Goal: Information Seeking & Learning: Learn about a topic

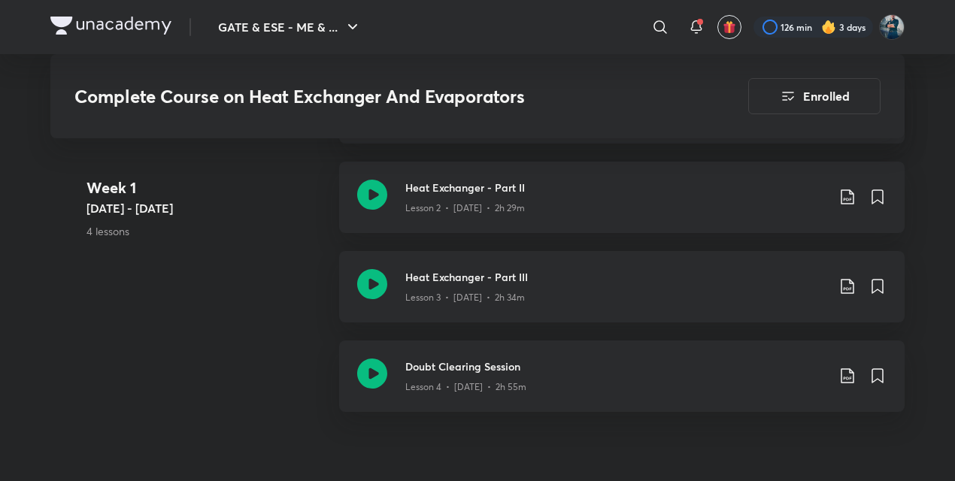
scroll to position [1128, 0]
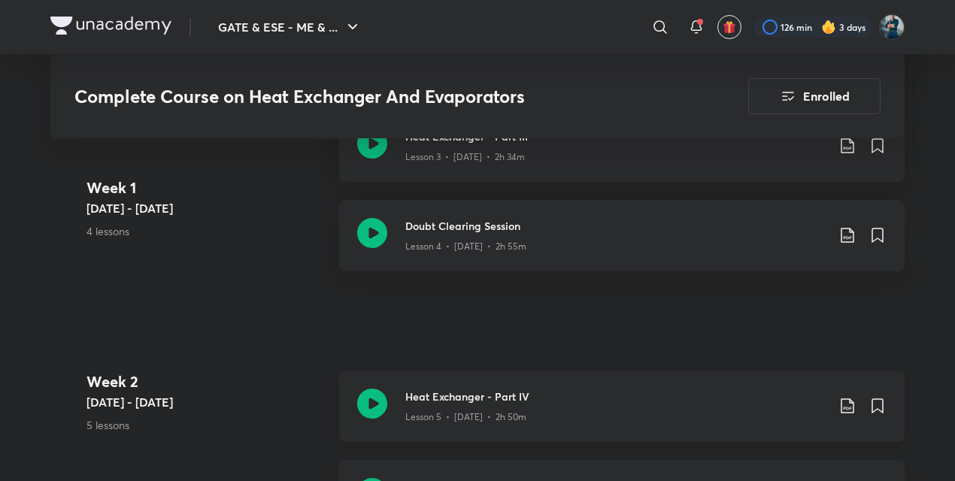
click at [427, 389] on h3 "Heat Exchanger - Part IV" at bounding box center [615, 397] width 421 height 16
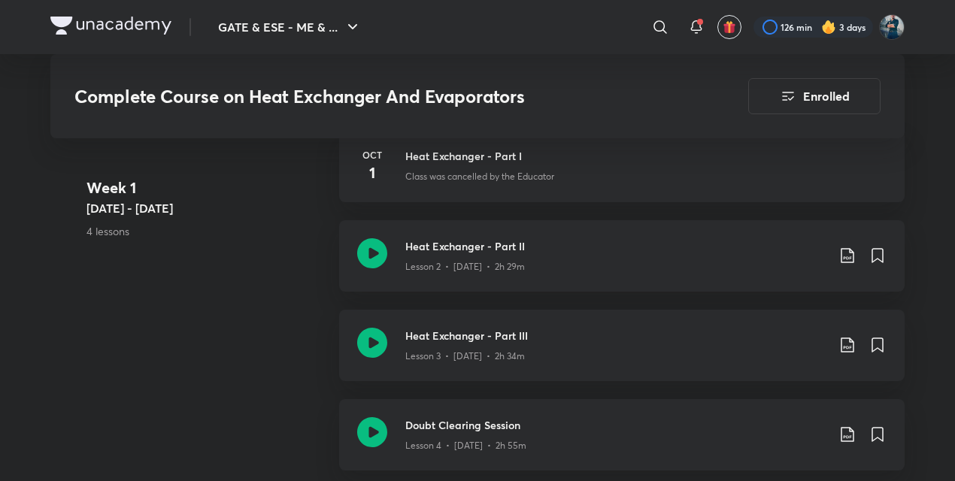
scroll to position [930, 0]
click at [378, 428] on icon at bounding box center [372, 431] width 30 height 30
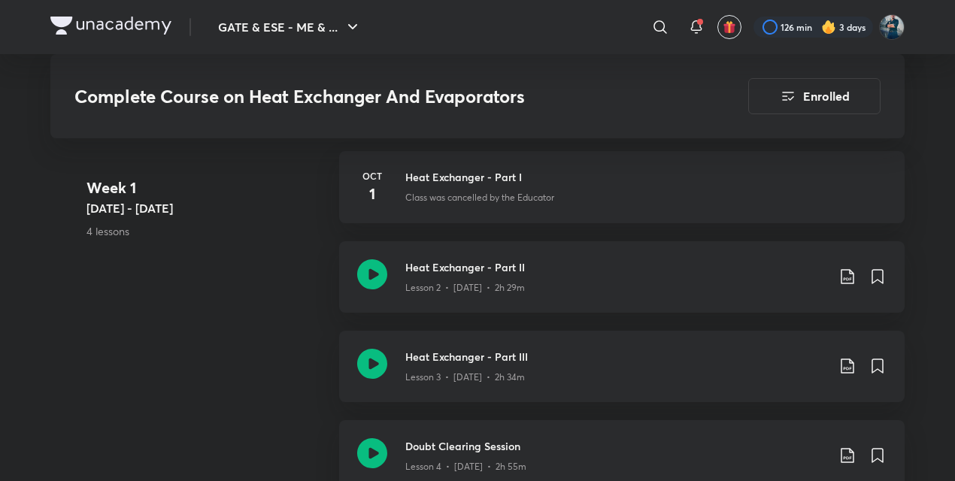
scroll to position [909, 0]
click at [378, 361] on icon at bounding box center [372, 363] width 30 height 30
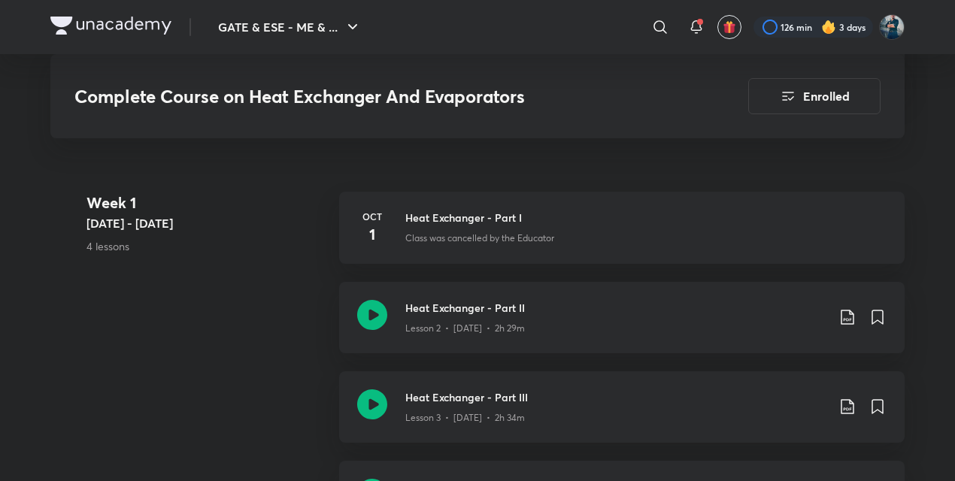
scroll to position [956, 0]
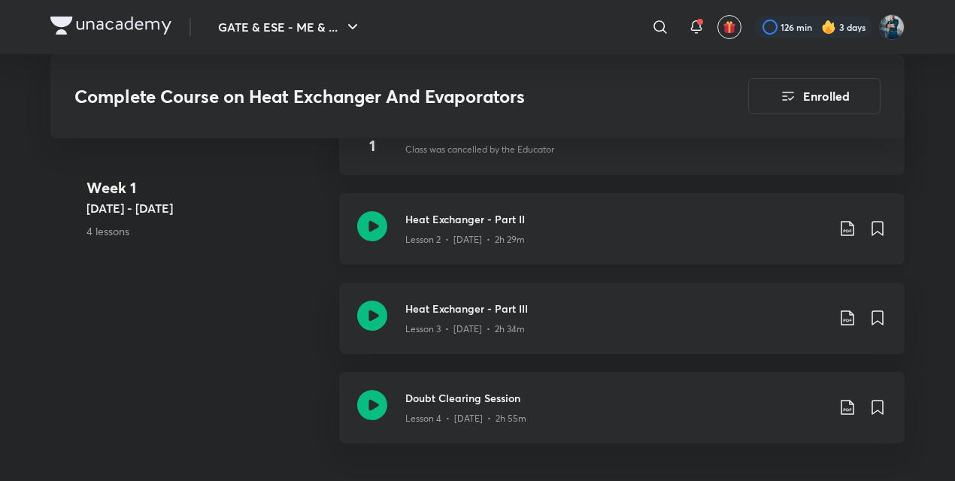
click at [376, 214] on icon at bounding box center [372, 226] width 30 height 30
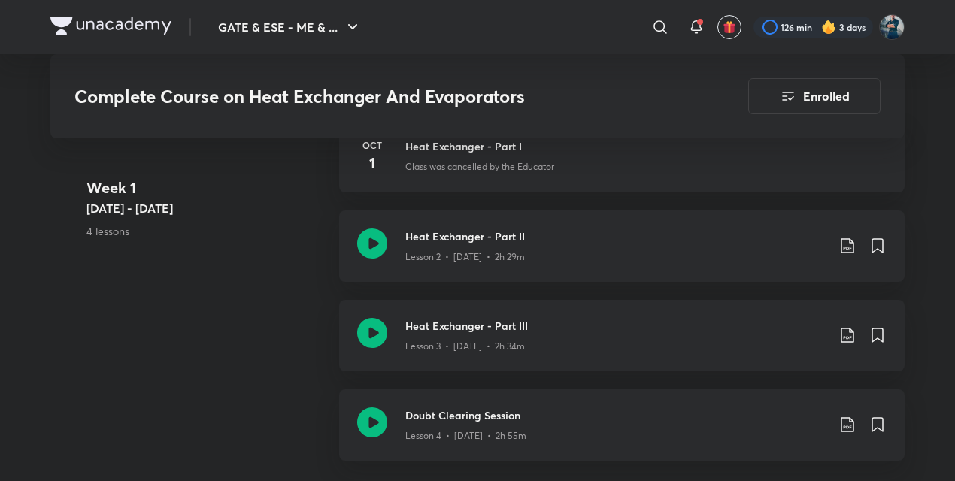
scroll to position [963, 0]
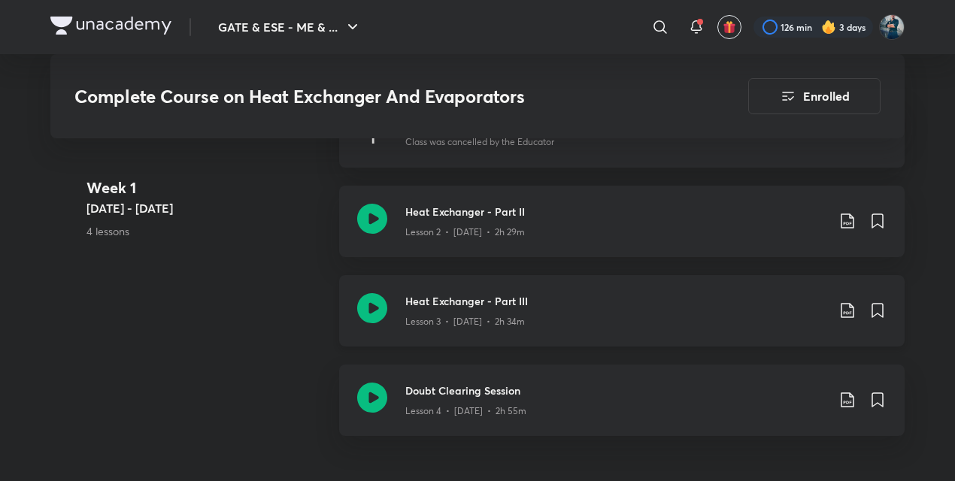
click at [375, 293] on icon at bounding box center [372, 308] width 30 height 30
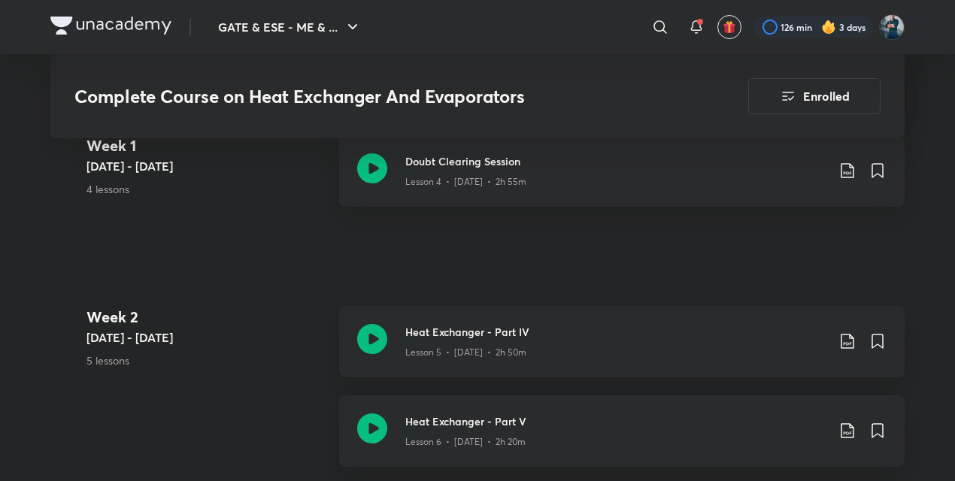
scroll to position [1367, 0]
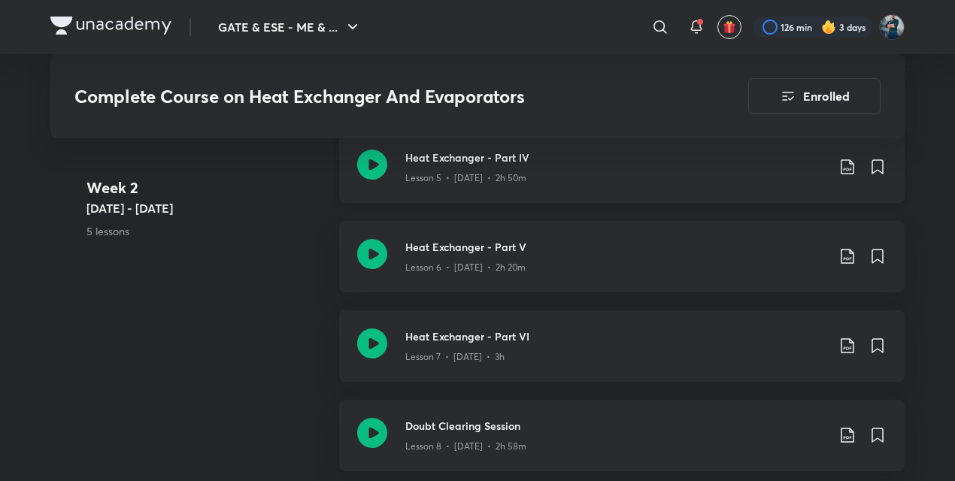
click at [373, 169] on icon at bounding box center [372, 165] width 30 height 30
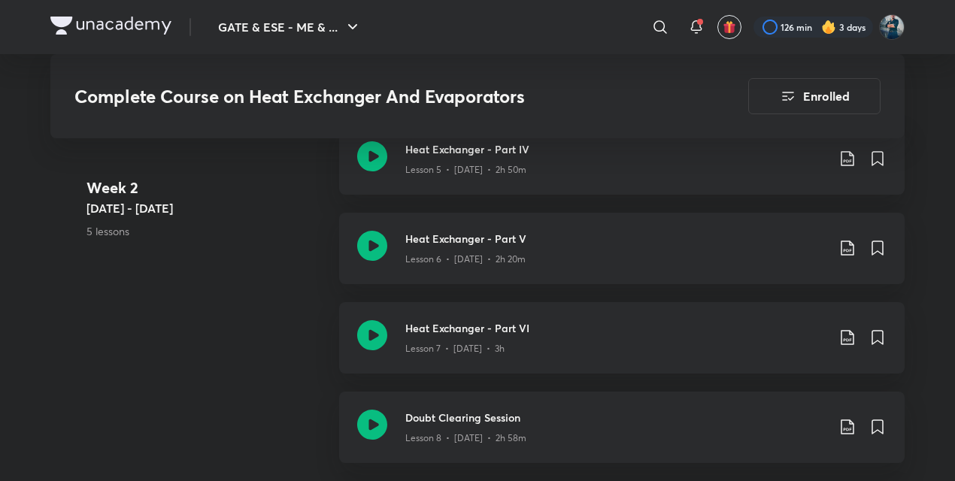
scroll to position [1395, 0]
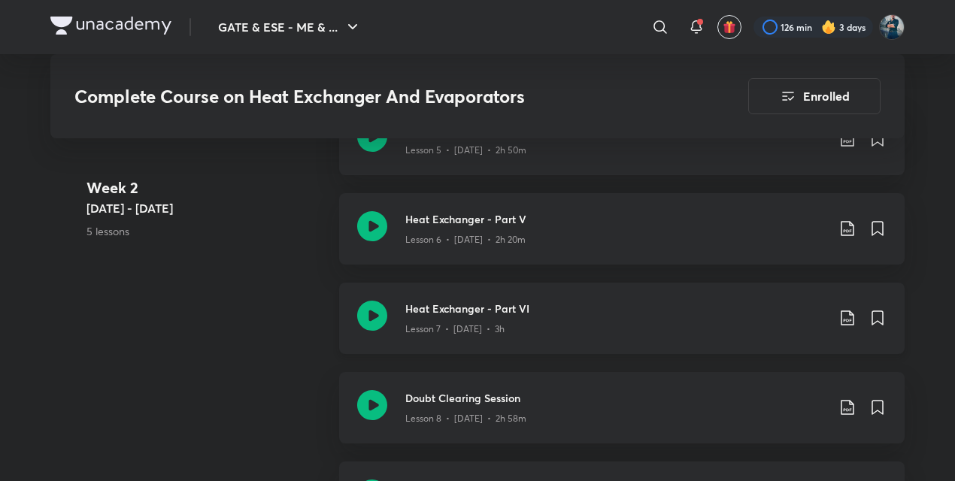
click at [373, 302] on icon at bounding box center [372, 316] width 30 height 30
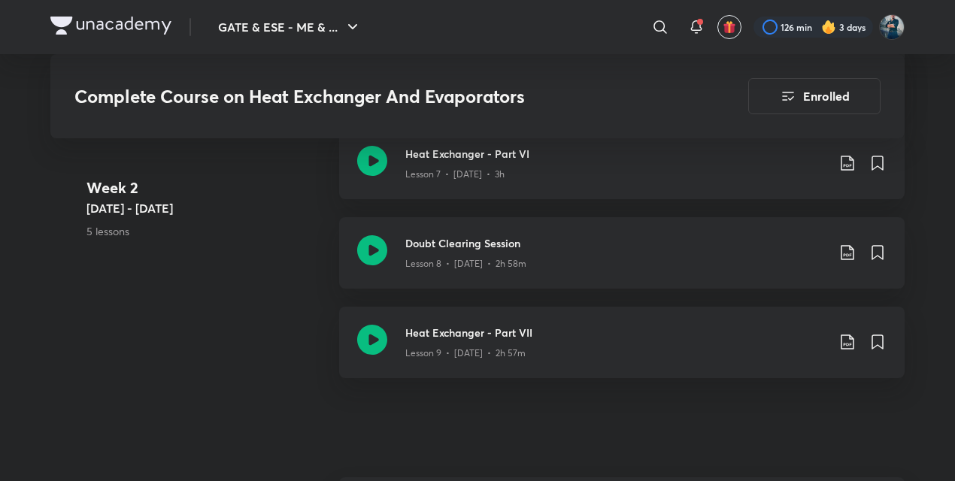
scroll to position [1551, 0]
click at [369, 242] on icon at bounding box center [372, 250] width 30 height 30
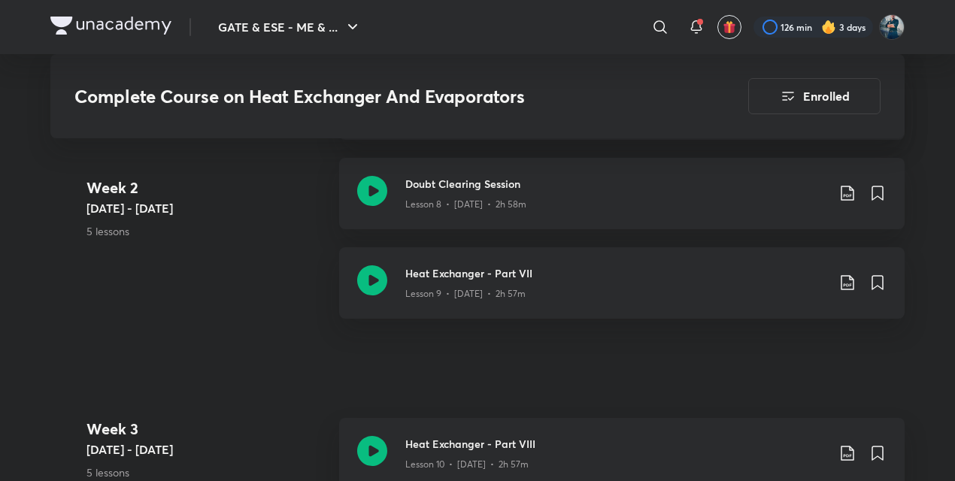
scroll to position [1619, 0]
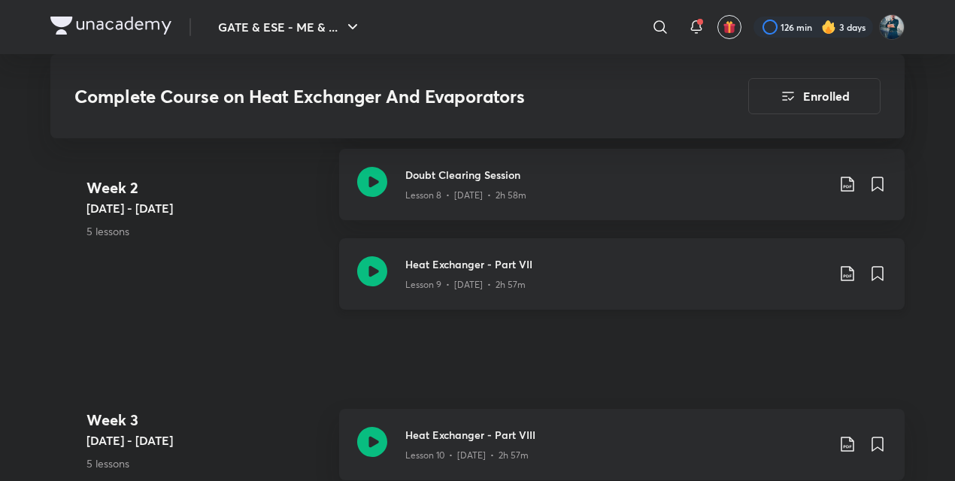
click at [370, 256] on icon at bounding box center [372, 271] width 30 height 30
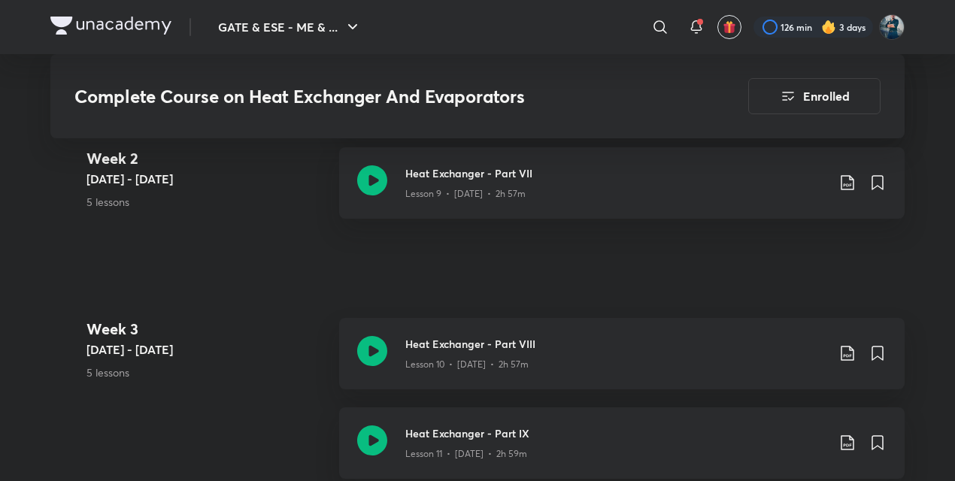
scroll to position [1714, 0]
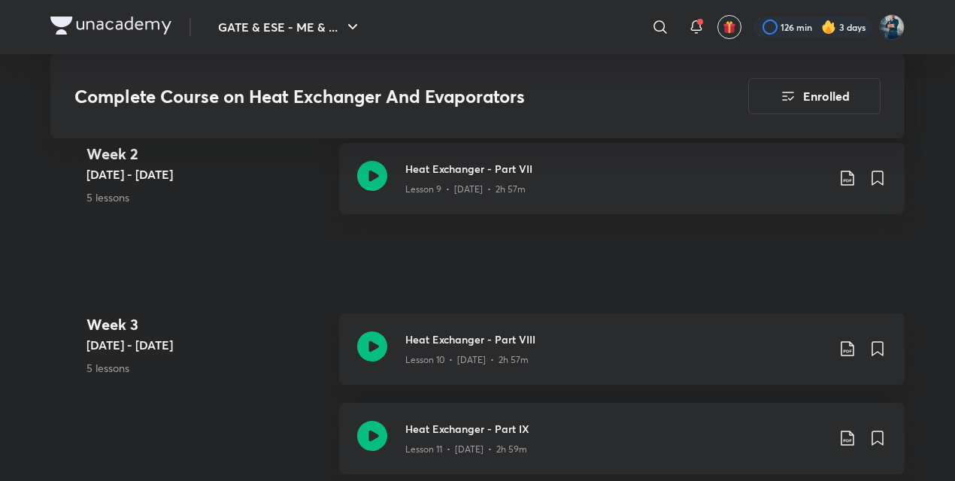
click at [420, 332] on h3 "Heat Exchanger - Part VIII" at bounding box center [615, 340] width 421 height 16
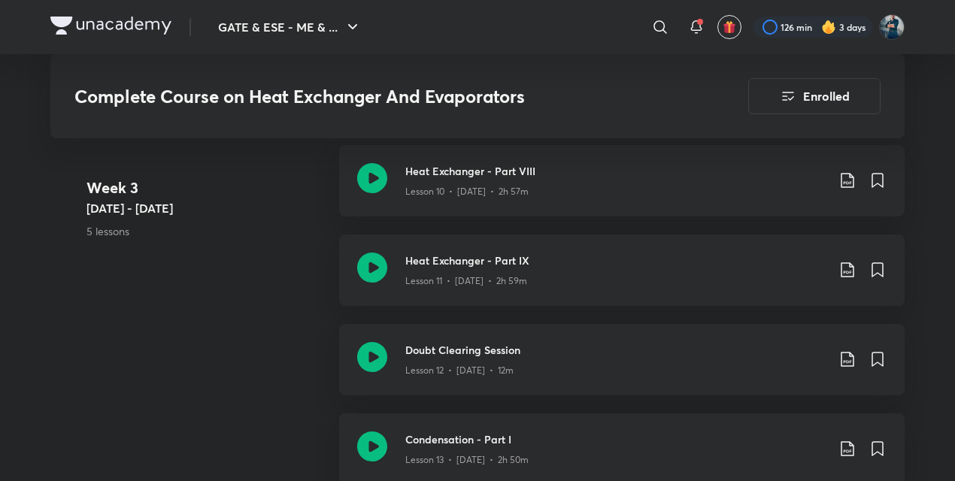
scroll to position [1882, 0]
click at [366, 258] on icon at bounding box center [372, 268] width 30 height 30
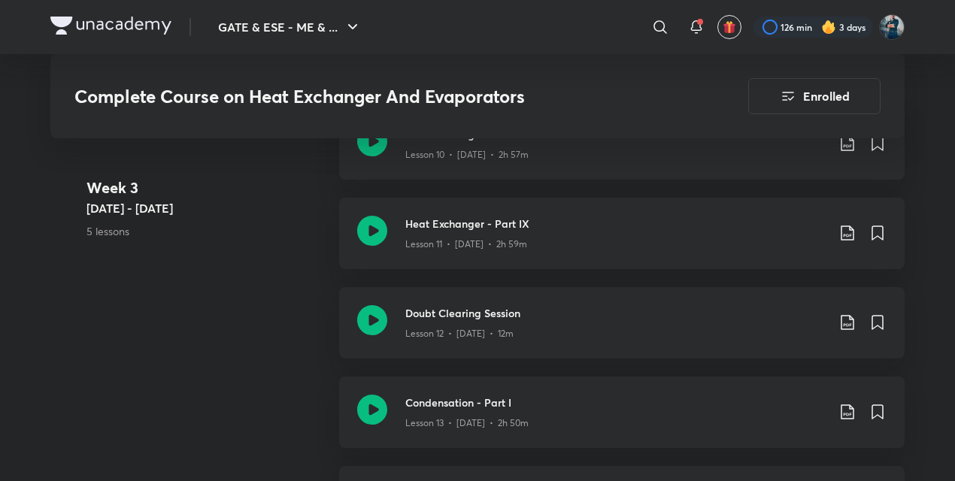
scroll to position [1951, 0]
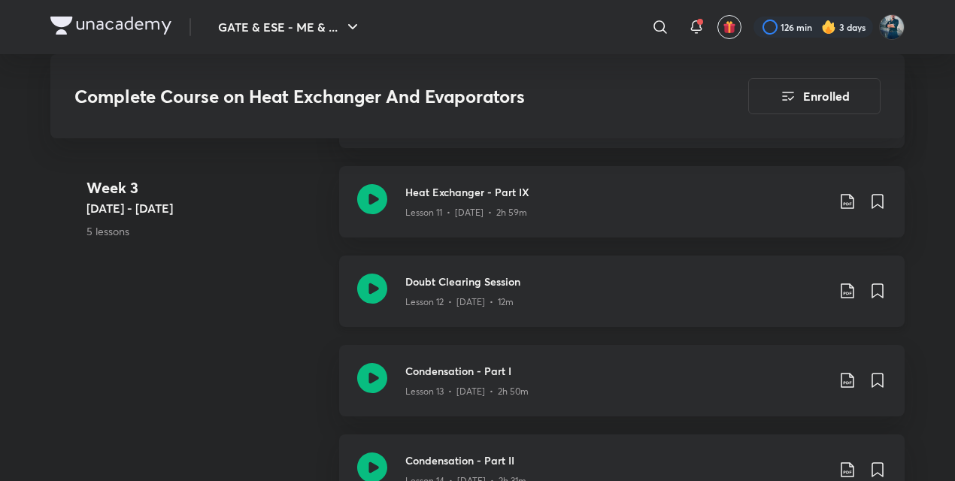
click at [439, 279] on h3 "Doubt Clearing Session" at bounding box center [615, 282] width 421 height 16
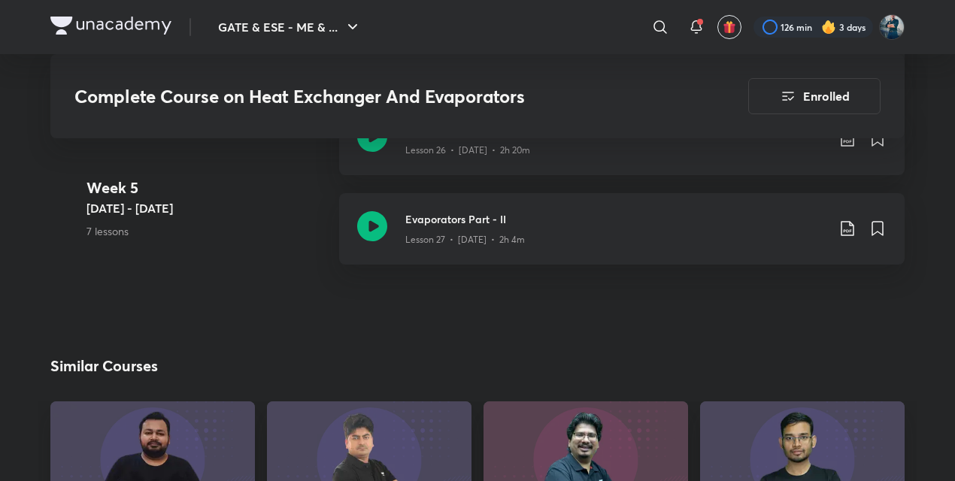
scroll to position [3514, 0]
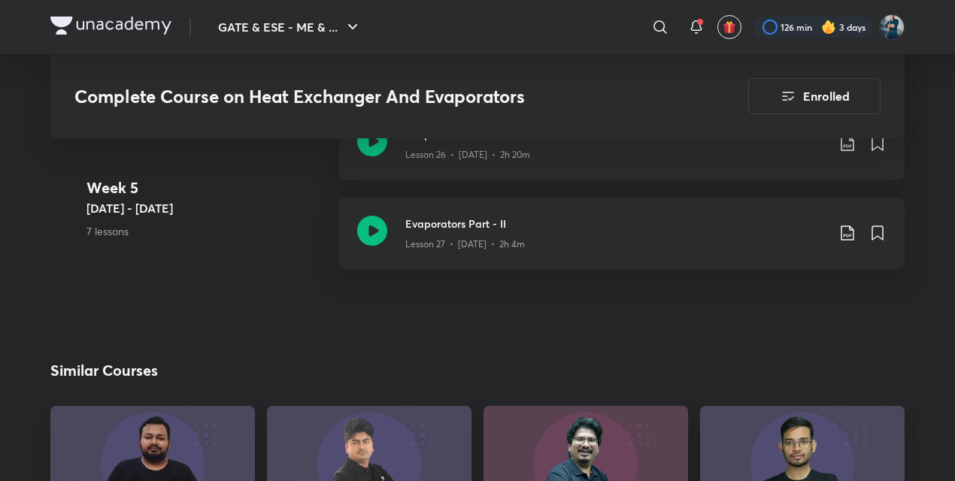
drag, startPoint x: 405, startPoint y: 303, endPoint x: 392, endPoint y: 308, distance: 13.6
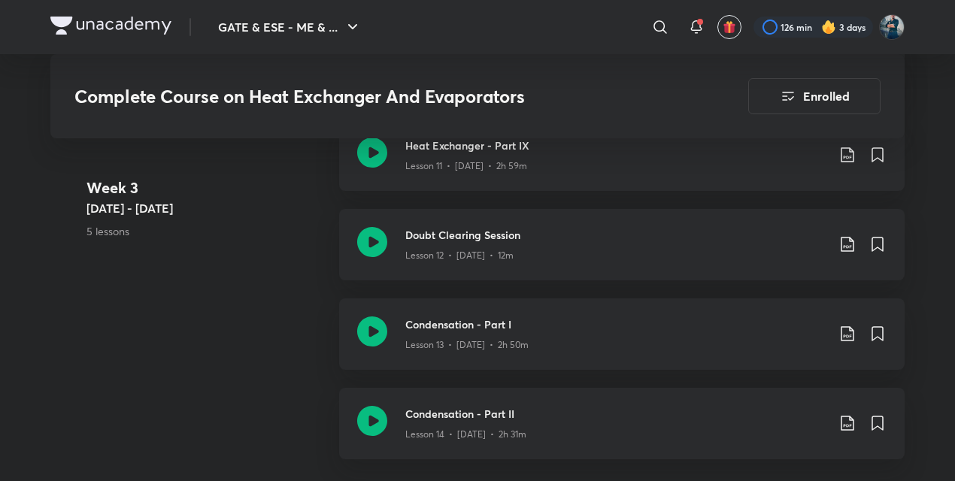
scroll to position [1994, 0]
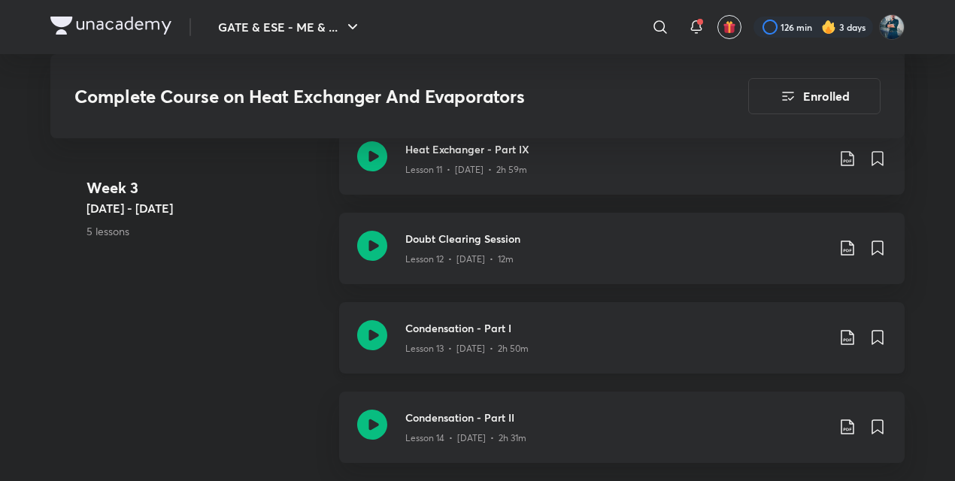
click at [424, 328] on h3 "Condensation - Part I" at bounding box center [615, 328] width 421 height 16
